Goal: Find specific page/section: Find specific page/section

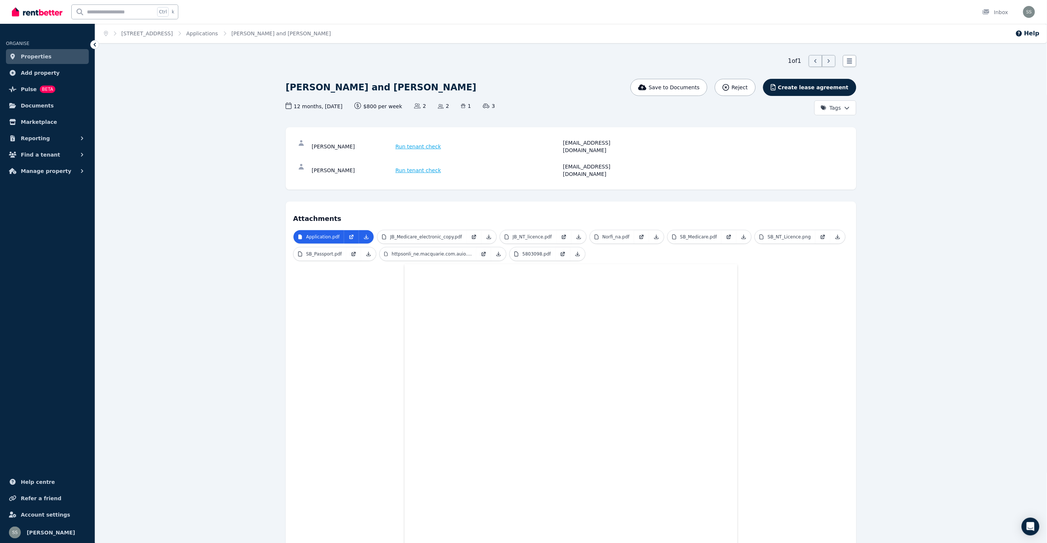
click at [42, 52] on span "Properties" at bounding box center [36, 56] width 31 height 9
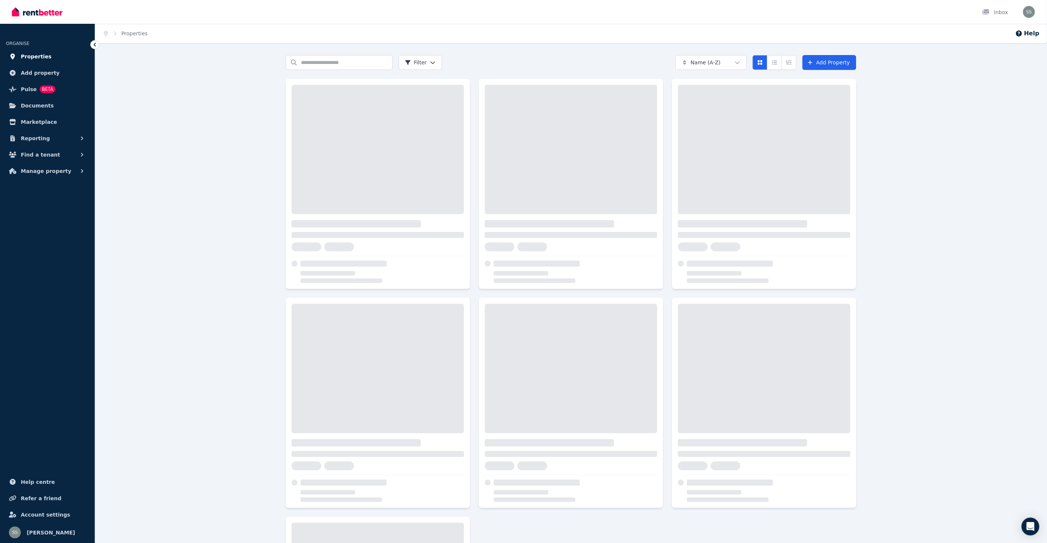
click at [36, 56] on span "Properties" at bounding box center [36, 56] width 31 height 9
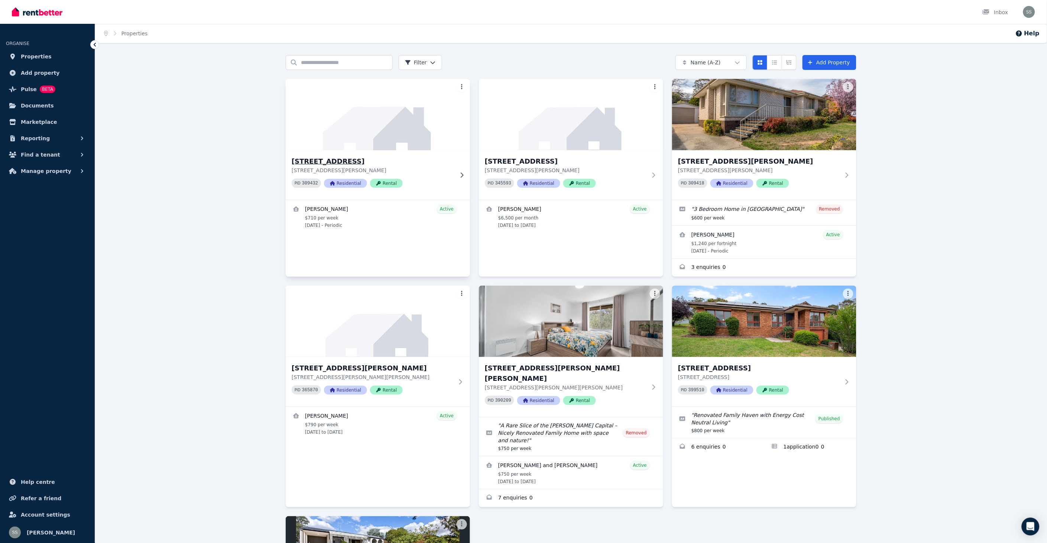
click at [341, 162] on h3 "[STREET_ADDRESS]" at bounding box center [373, 161] width 162 height 10
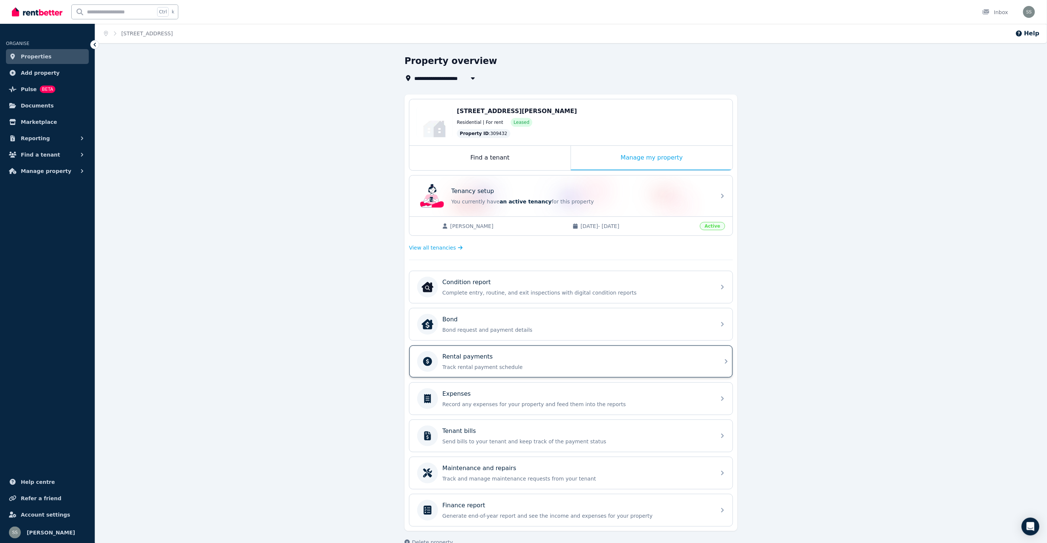
click at [505, 359] on div "Rental payments" at bounding box center [577, 356] width 269 height 9
